Goal: Task Accomplishment & Management: Manage account settings

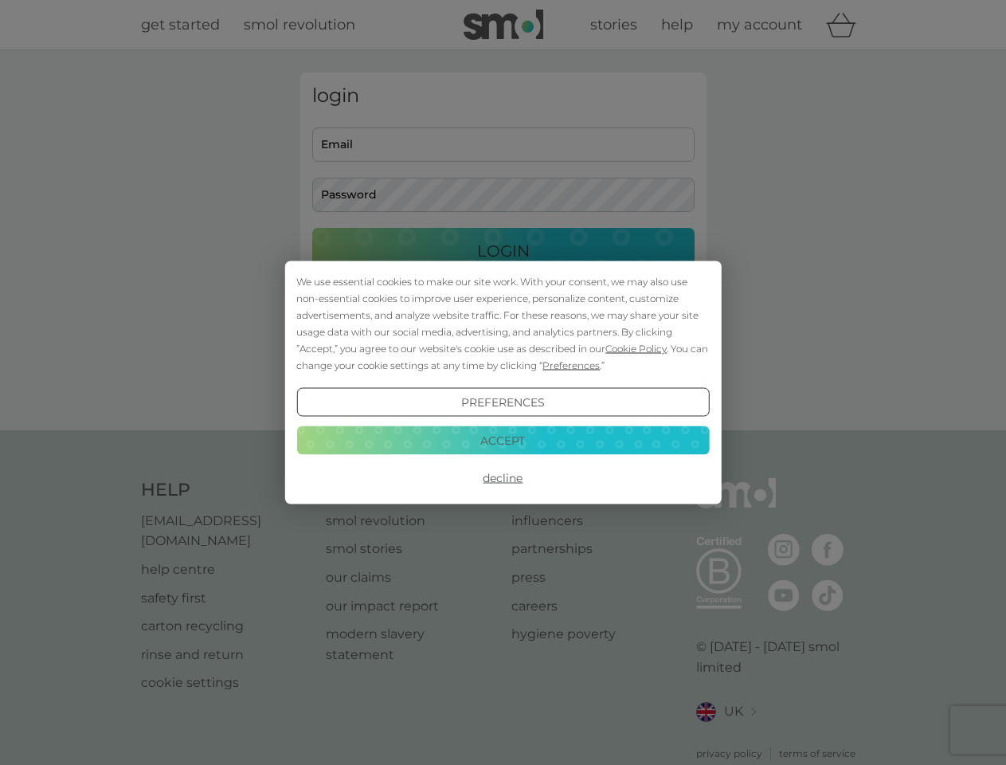
click at [636, 348] on span "Cookie Policy" at bounding box center [635, 348] width 61 height 12
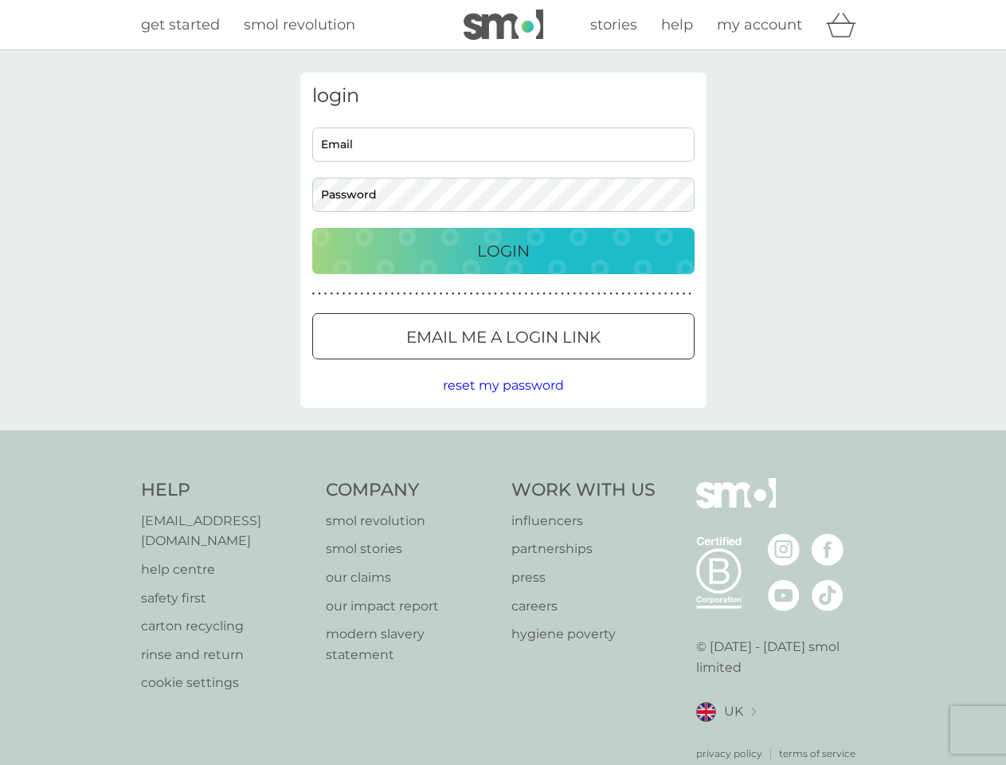
click at [569, 365] on div "login Email Password Login ● ● ● ● ● ● ● ● ● ● ● ● ● ● ● ● ● ● ● ● ● ● ● ● ● ● …" at bounding box center [503, 239] width 406 height 335
click at [503, 402] on div "login Email Password Login ● ● ● ● ● ● ● ● ● ● ● ● ● ● ● ● ● ● ● ● ● ● ● ● ● ● …" at bounding box center [503, 239] width 406 height 335
click at [503, 478] on div "Help [EMAIL_ADDRESS][DOMAIN_NAME] help centre safety first carton recycling rin…" at bounding box center [503, 619] width 725 height 283
click at [503, 440] on div "Help [EMAIL_ADDRESS][DOMAIN_NAME] help centre safety first carton recycling rin…" at bounding box center [503, 619] width 1006 height 378
